Goal: Find specific page/section: Find specific page/section

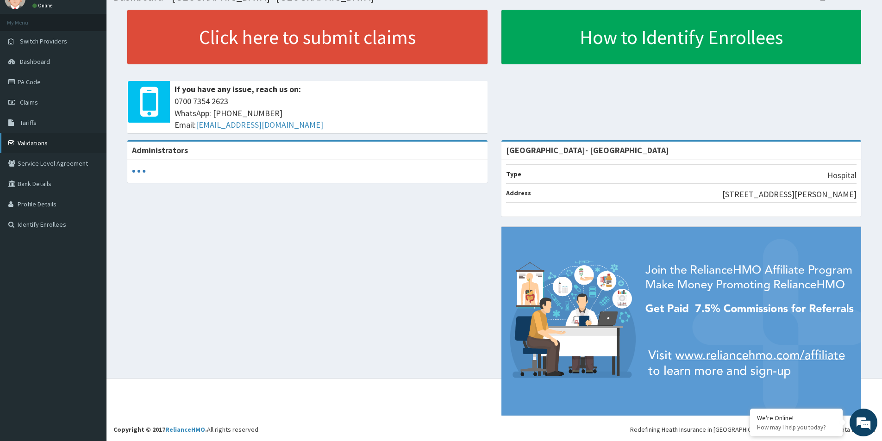
click at [50, 144] on link "Validations" at bounding box center [53, 143] width 107 height 20
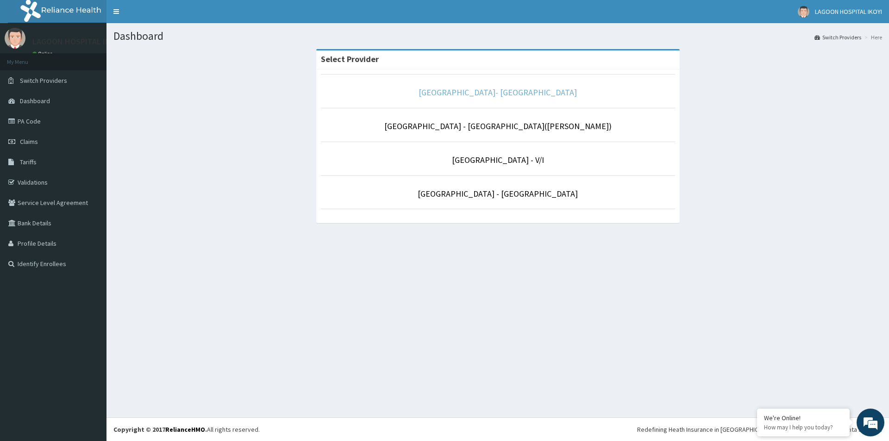
click at [496, 92] on link "Lagoon Hospital- IKOYI" at bounding box center [498, 92] width 158 height 11
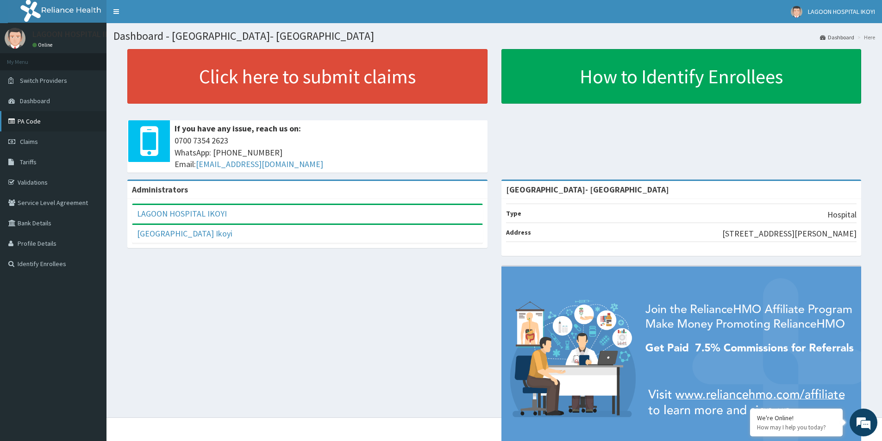
drag, startPoint x: 25, startPoint y: 118, endPoint x: 19, endPoint y: 121, distance: 7.7
drag, startPoint x: 19, startPoint y: 121, endPoint x: 69, endPoint y: 113, distance: 51.0
click at [69, 113] on link "PA Code" at bounding box center [53, 121] width 107 height 20
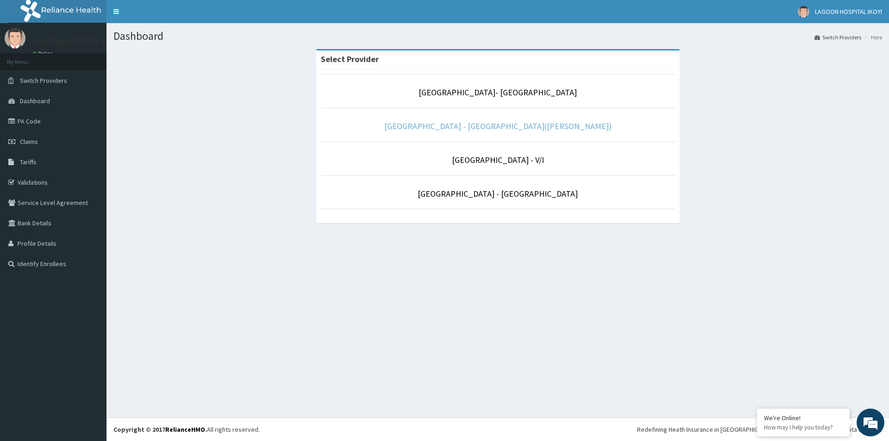
click at [454, 128] on link "Lagoon Hospital - Ikeja(Adeniyi Jones)" at bounding box center [497, 126] width 227 height 11
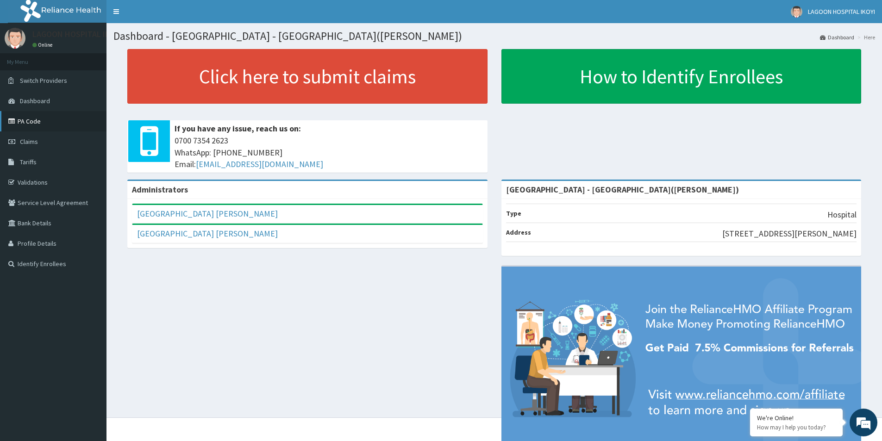
click at [34, 121] on link "PA Code" at bounding box center [53, 121] width 107 height 20
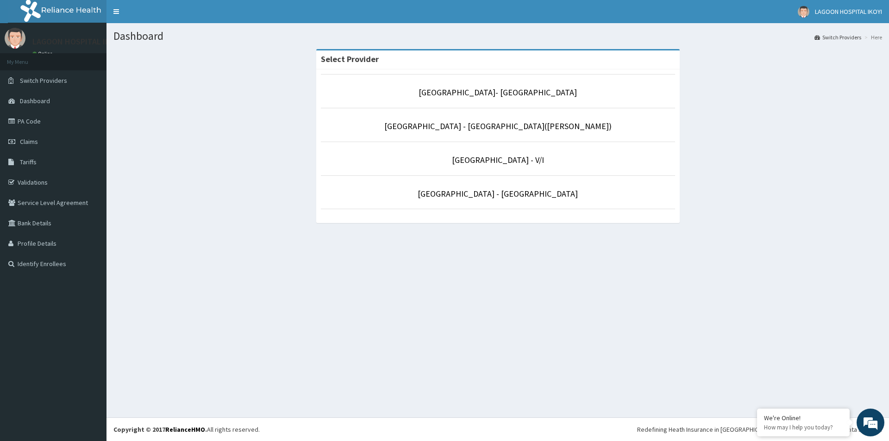
click at [505, 167] on li "Lagoon Hospital - V/I" at bounding box center [498, 159] width 354 height 34
click at [505, 164] on link "Lagoon Hospital - V/I" at bounding box center [498, 160] width 92 height 11
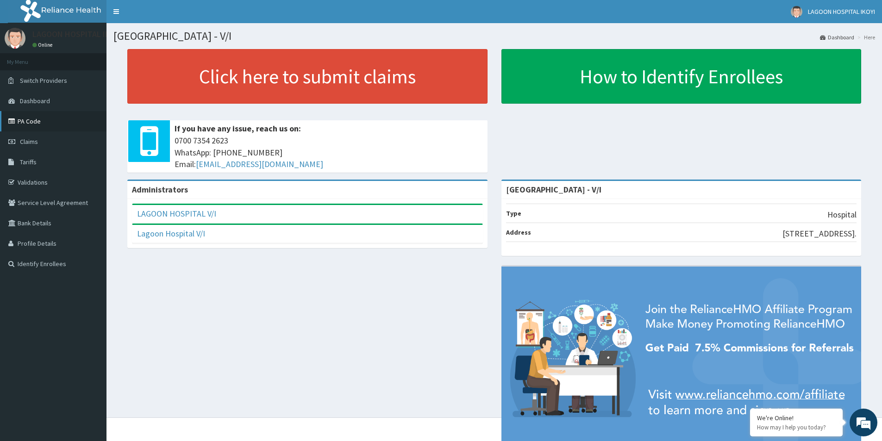
click at [28, 122] on link "PA Code" at bounding box center [53, 121] width 107 height 20
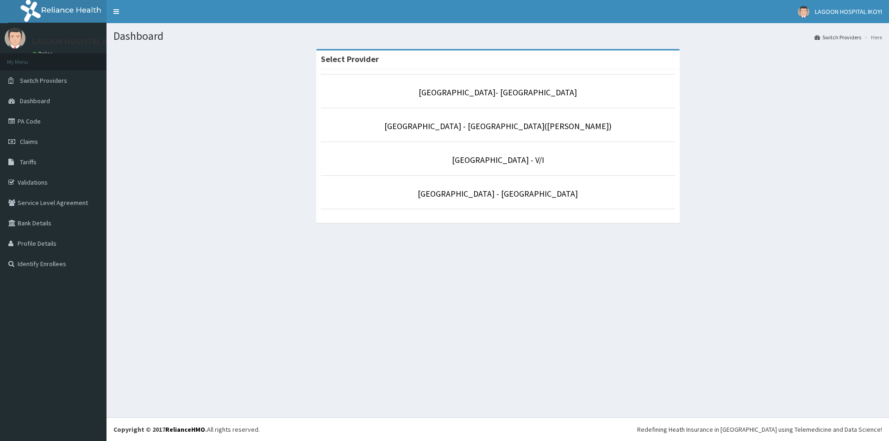
click at [495, 200] on li "Lagoon Hospital - Obafemi Awolowo way" at bounding box center [498, 192] width 354 height 34
click at [497, 196] on link "Lagoon Hospital - Obafemi Awolowo way" at bounding box center [498, 193] width 160 height 11
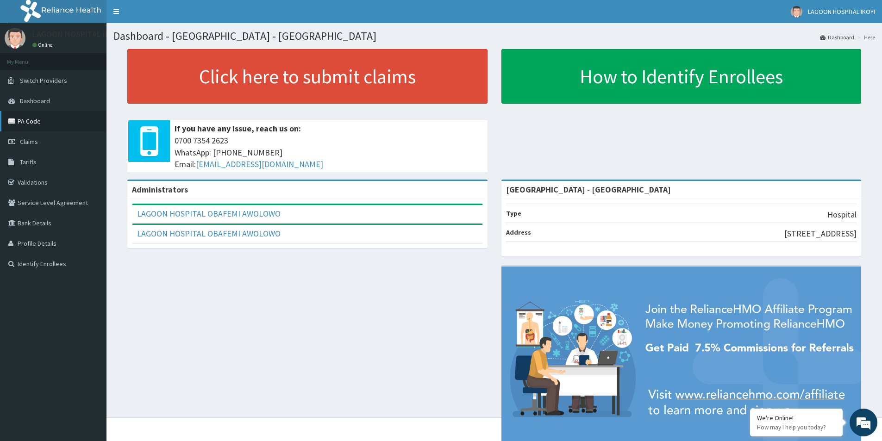
click at [41, 122] on link "PA Code" at bounding box center [53, 121] width 107 height 20
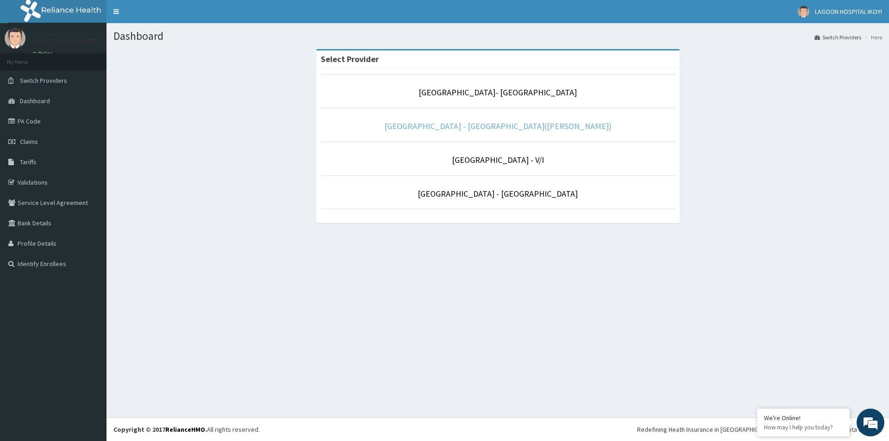
click at [460, 124] on link "[GEOGRAPHIC_DATA] - [GEOGRAPHIC_DATA]([PERSON_NAME])" at bounding box center [497, 126] width 227 height 11
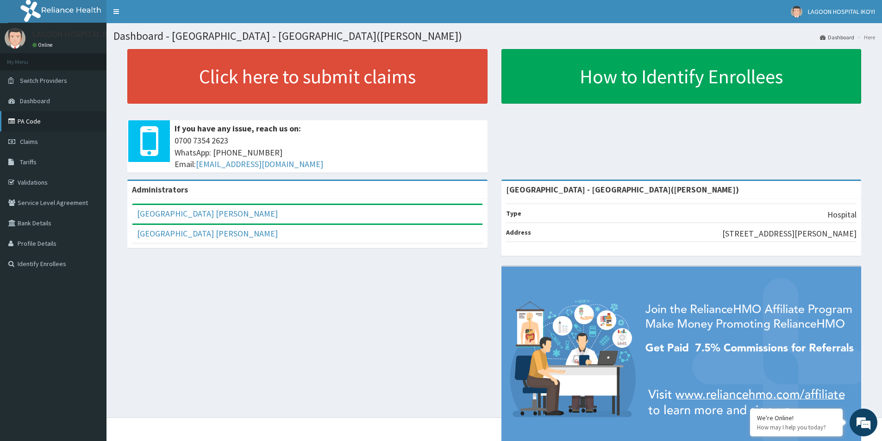
click at [30, 131] on link "PA Code" at bounding box center [53, 121] width 107 height 20
